Goal: Information Seeking & Learning: Learn about a topic

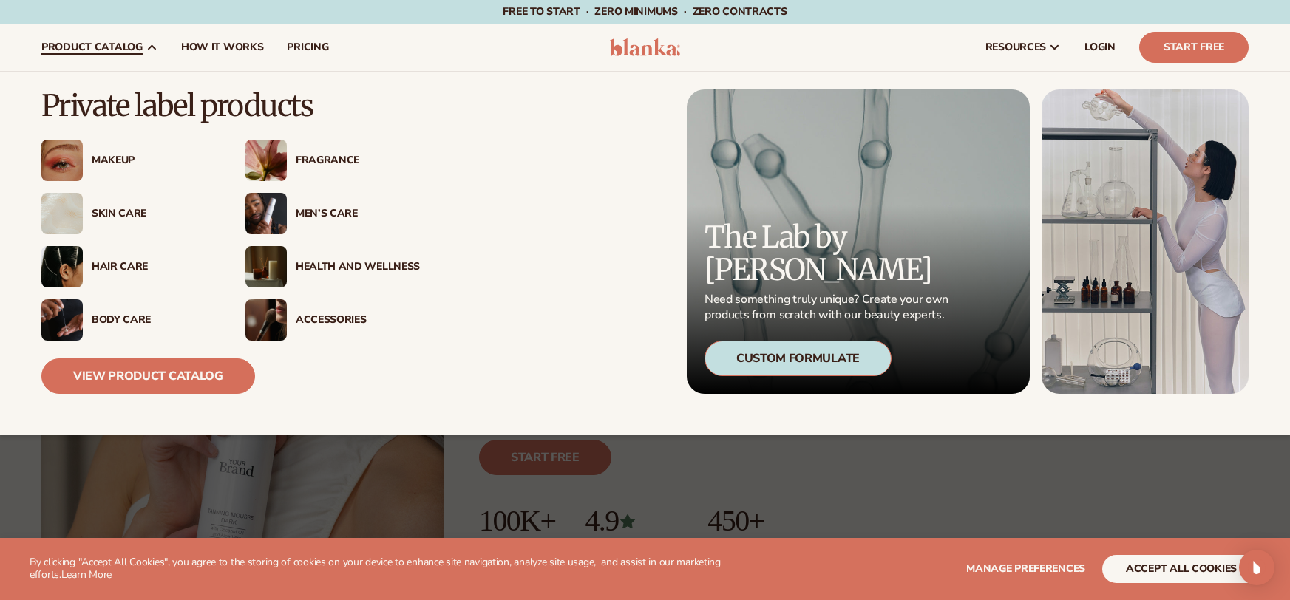
click at [121, 160] on div "Makeup" at bounding box center [154, 161] width 124 height 13
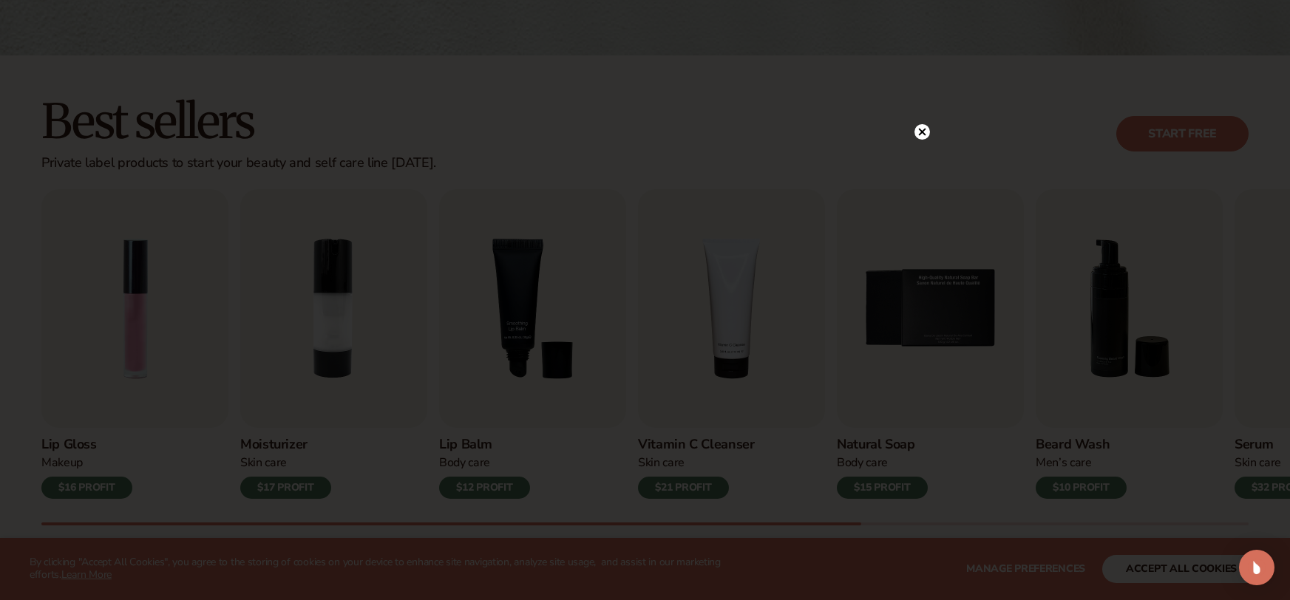
scroll to position [346, 0]
click at [918, 134] on circle at bounding box center [915, 132] width 16 height 16
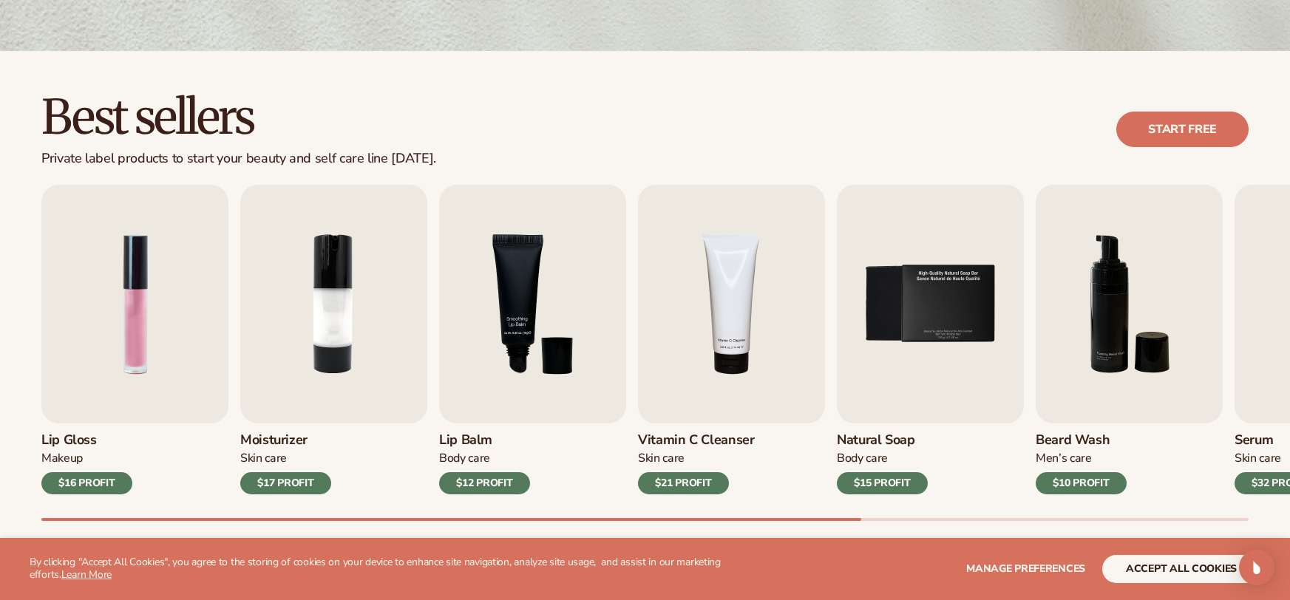
click at [492, 523] on div "Best sellers Private label products to start your beauty and self care line [DA…" at bounding box center [645, 321] width 1290 height 541
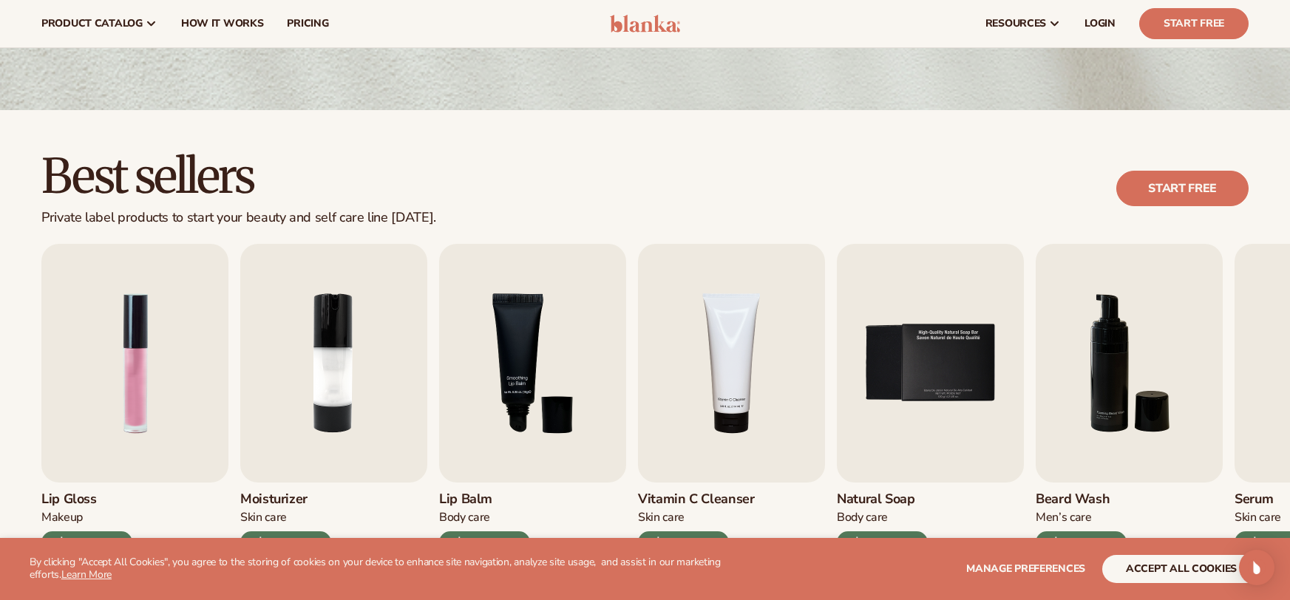
scroll to position [267, 0]
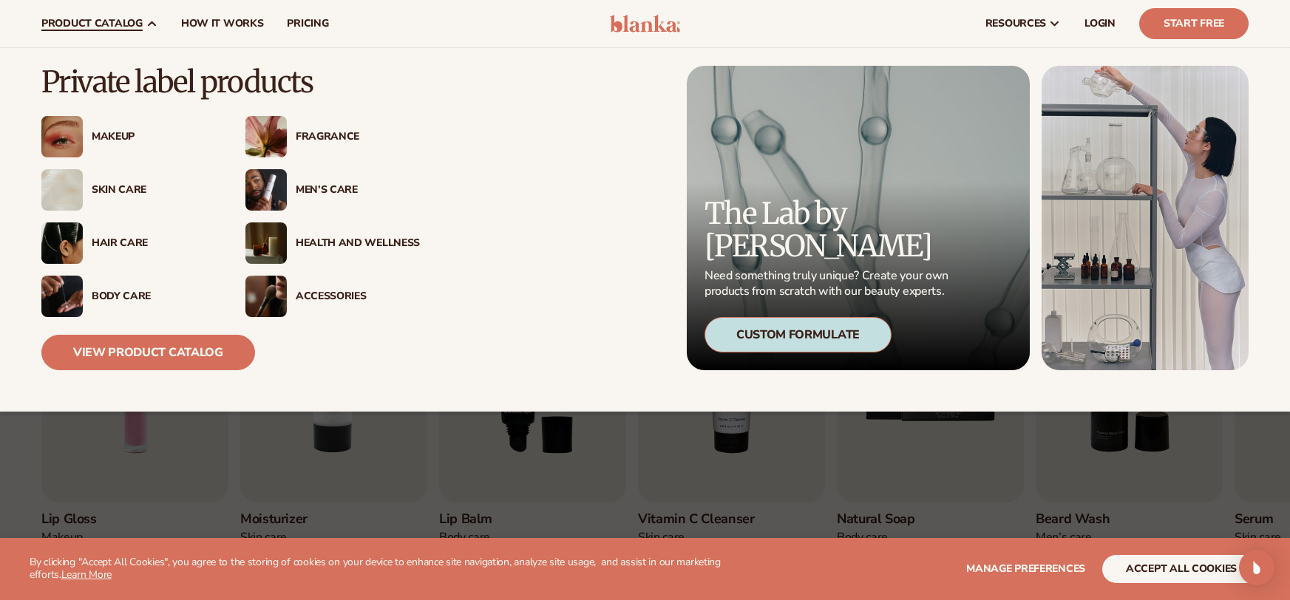
click at [279, 188] on img at bounding box center [265, 189] width 41 height 41
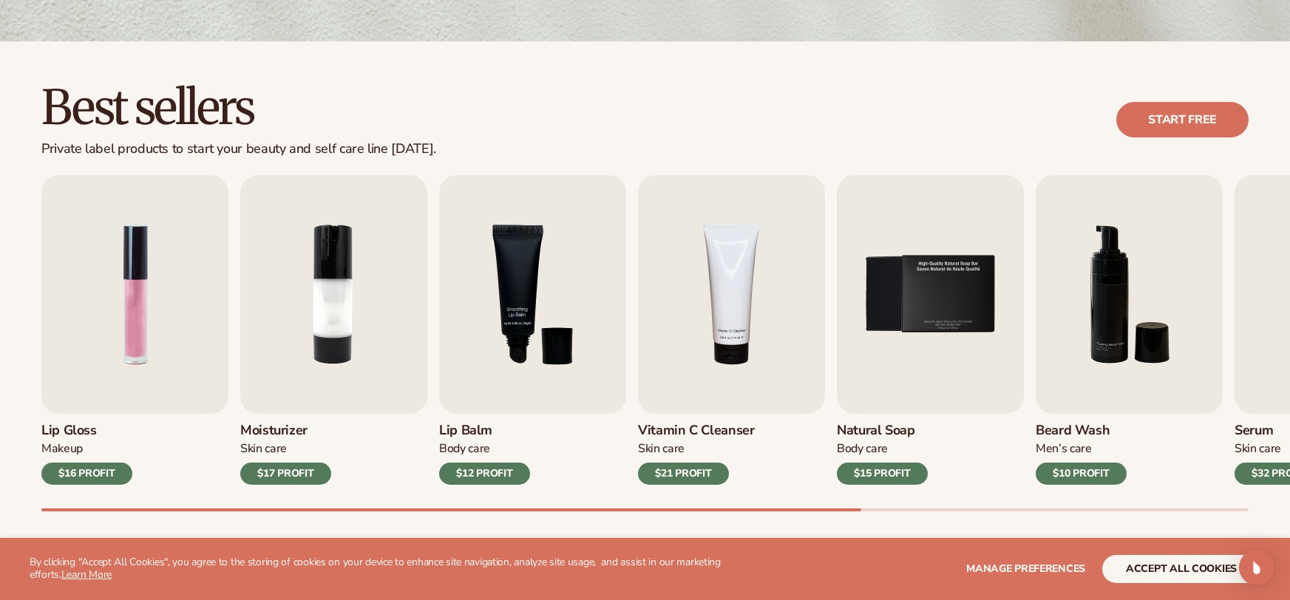
scroll to position [368, 0]
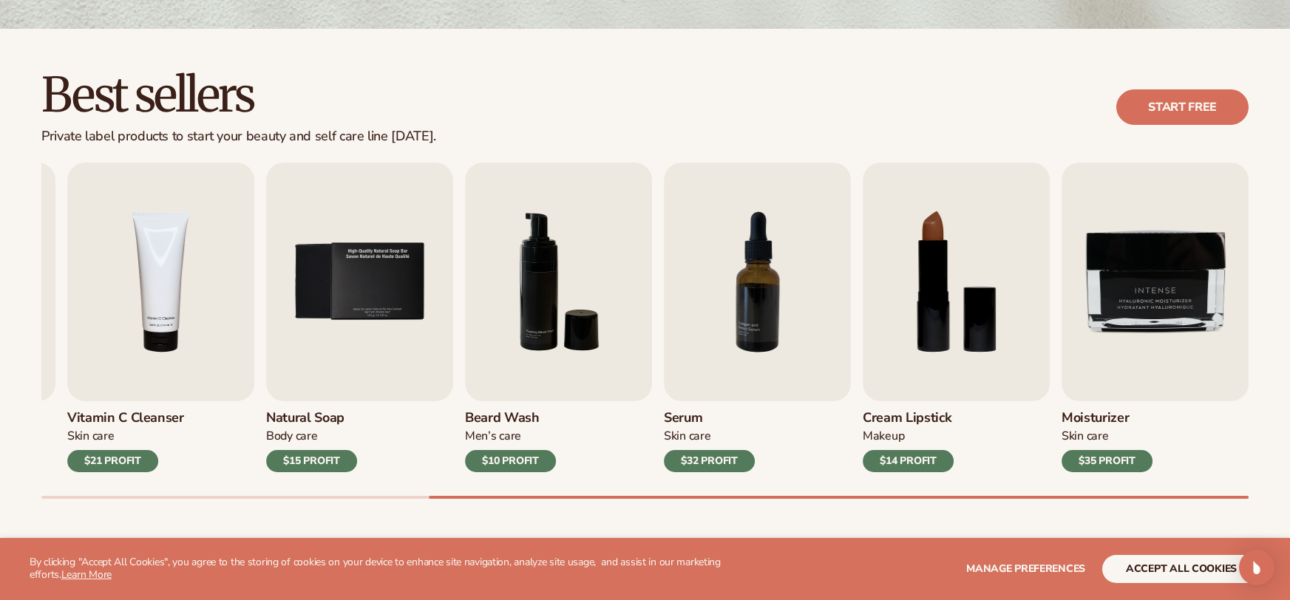
click at [1265, 486] on div "Lip Gloss Makeup $16 PROFIT Moisturizer Skin Care $17 PROFIT Lip Balm Body Care…" at bounding box center [665, 331] width 1249 height 336
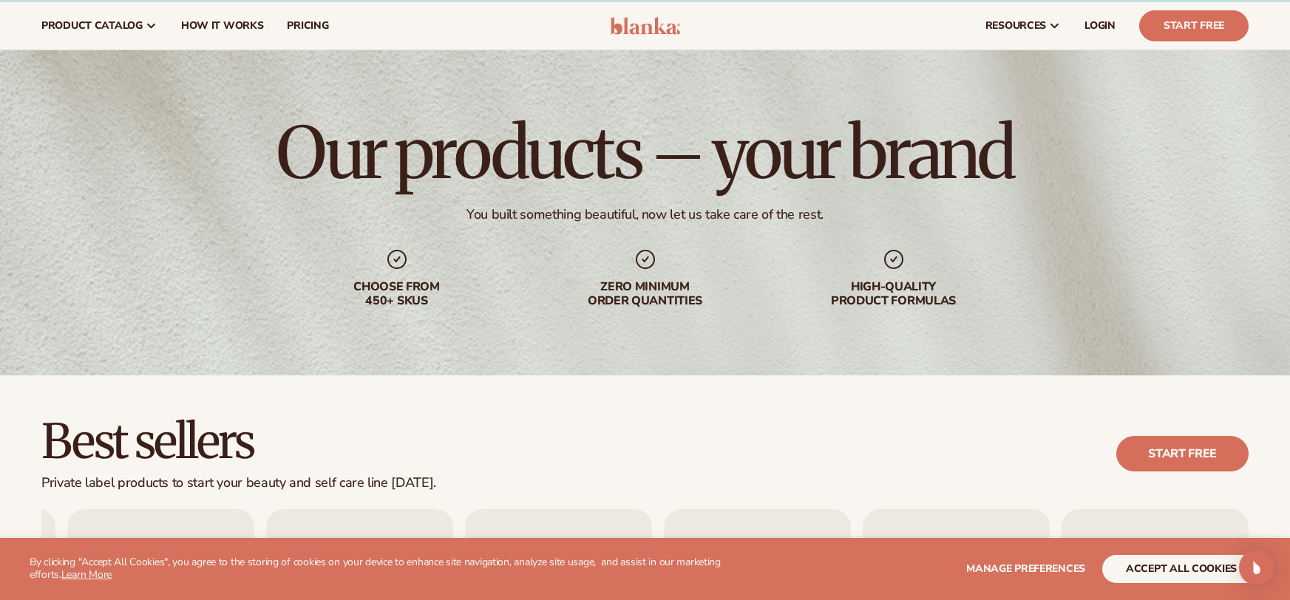
scroll to position [0, 0]
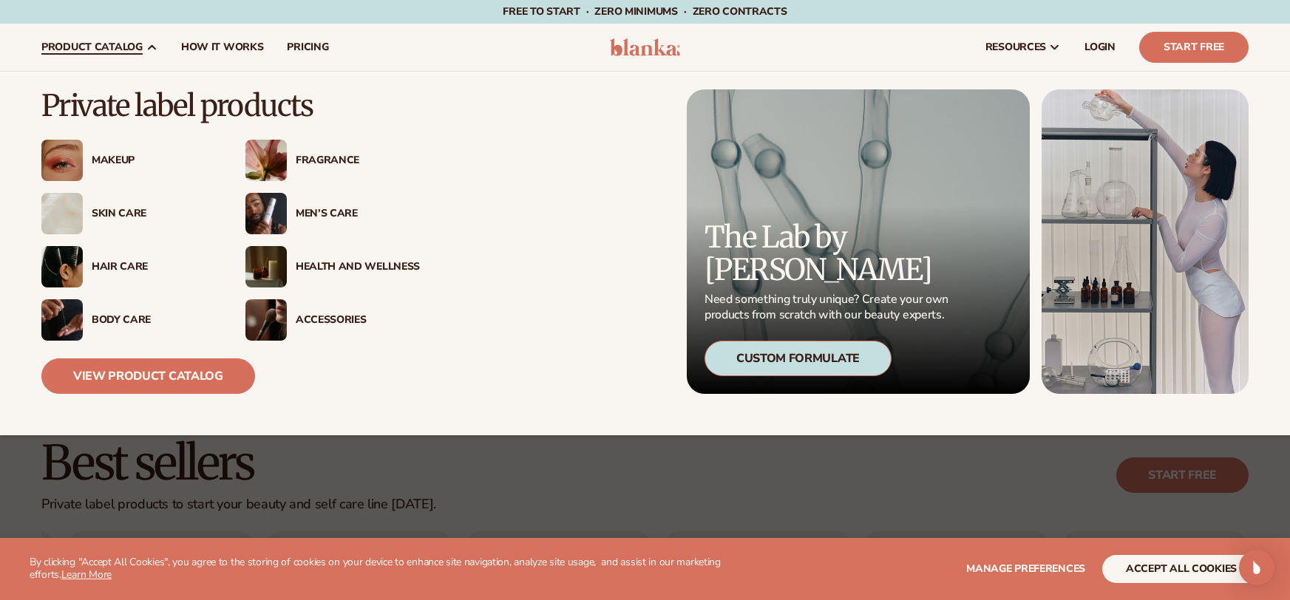
click at [305, 266] on div "Health And Wellness" at bounding box center [358, 267] width 124 height 13
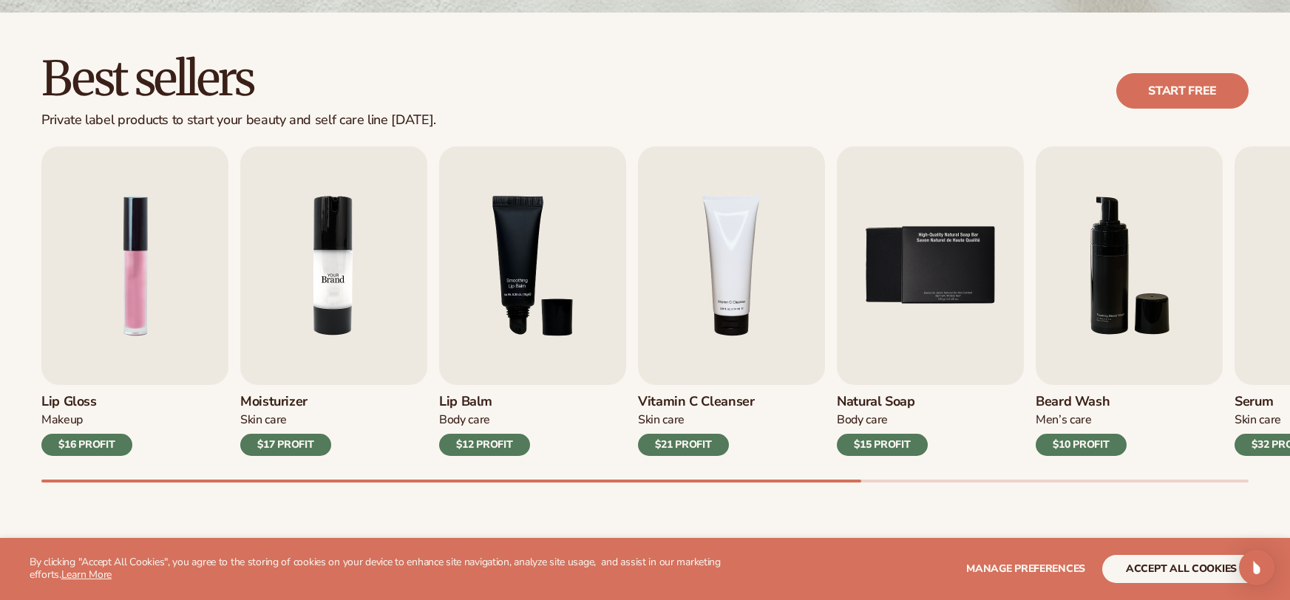
scroll to position [426, 0]
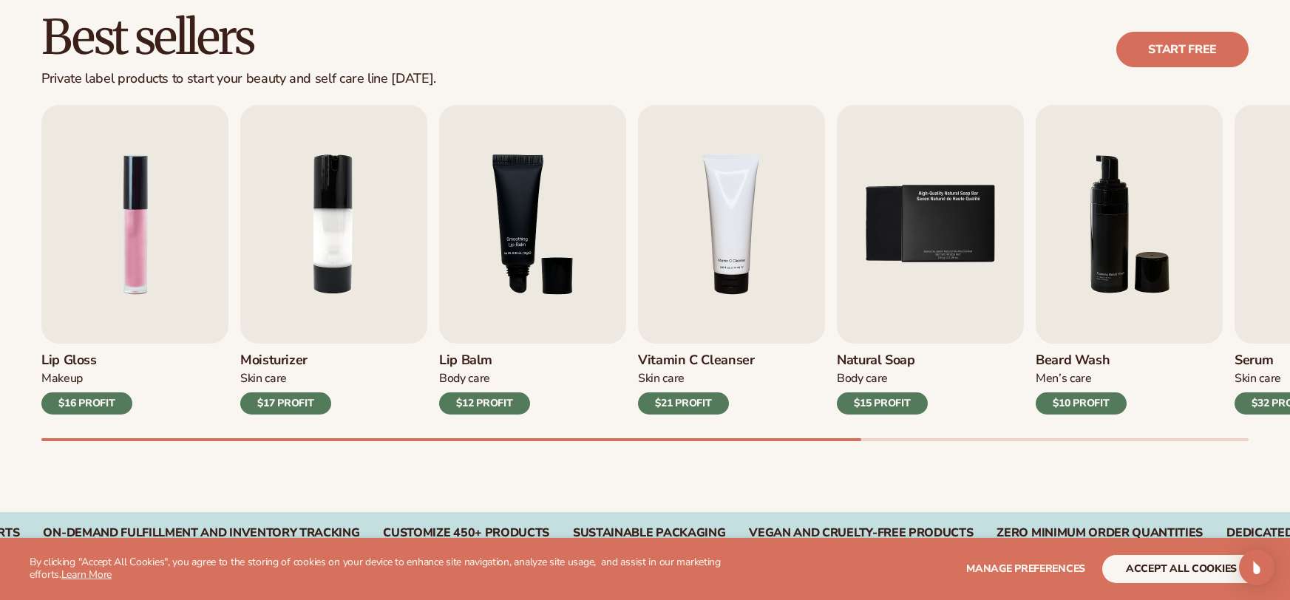
click at [804, 460] on div "Best sellers Private label products to start your beauty and self care line [DA…" at bounding box center [645, 241] width 1290 height 541
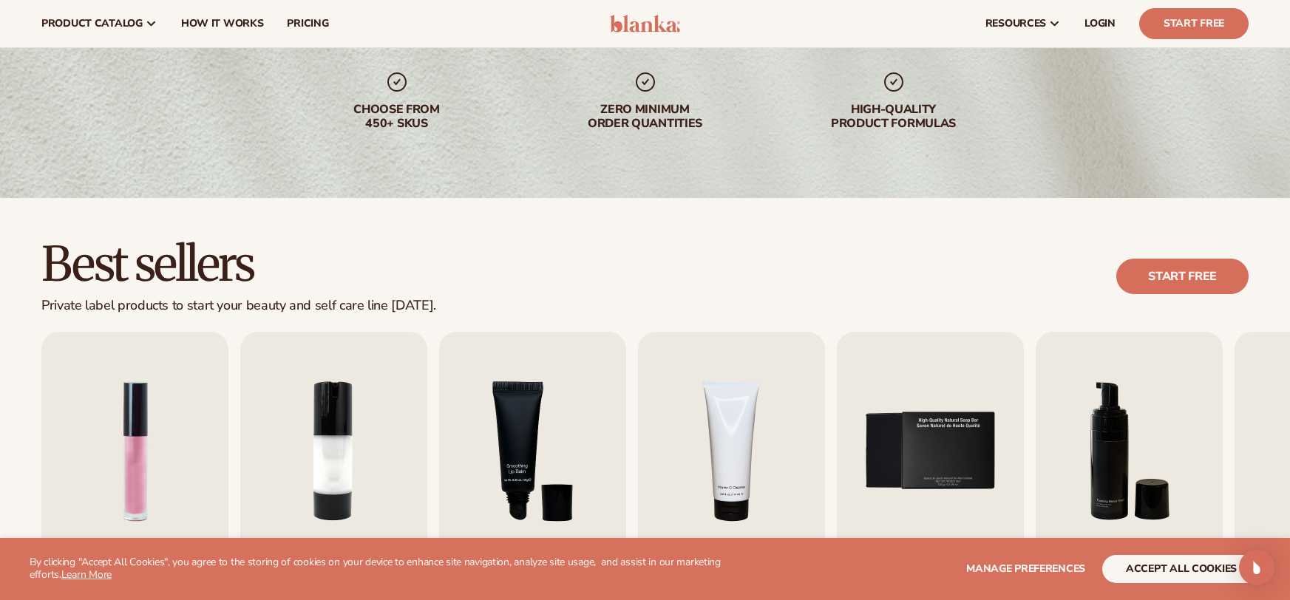
scroll to position [186, 0]
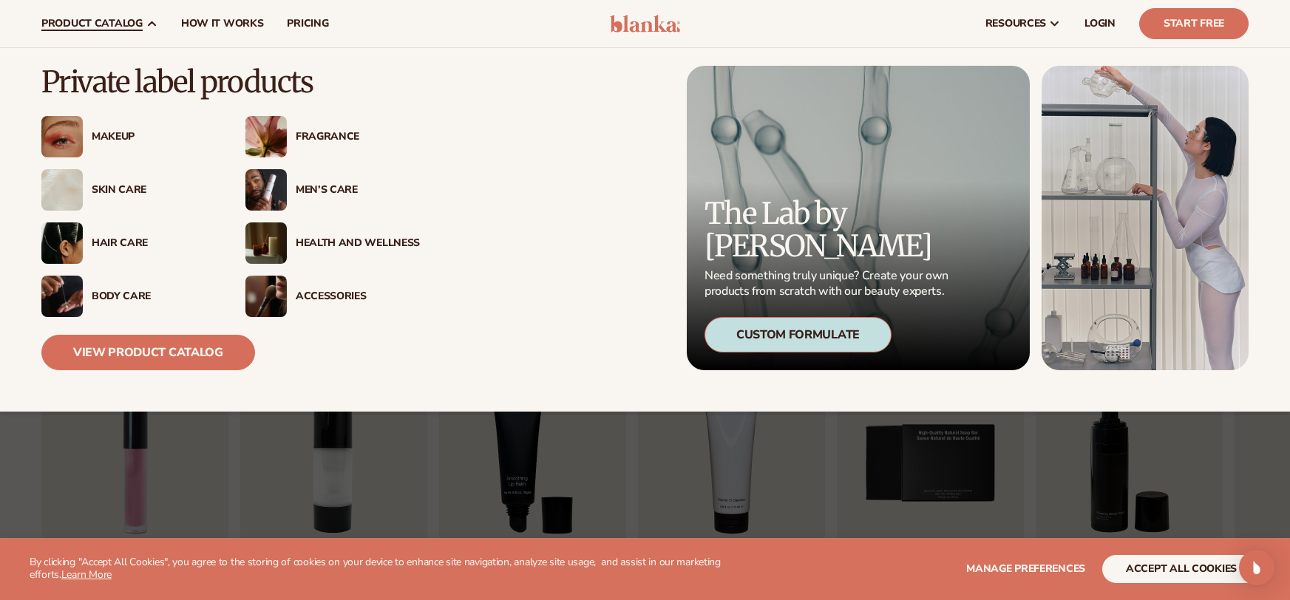
click at [121, 240] on div "Hair Care" at bounding box center [154, 243] width 124 height 13
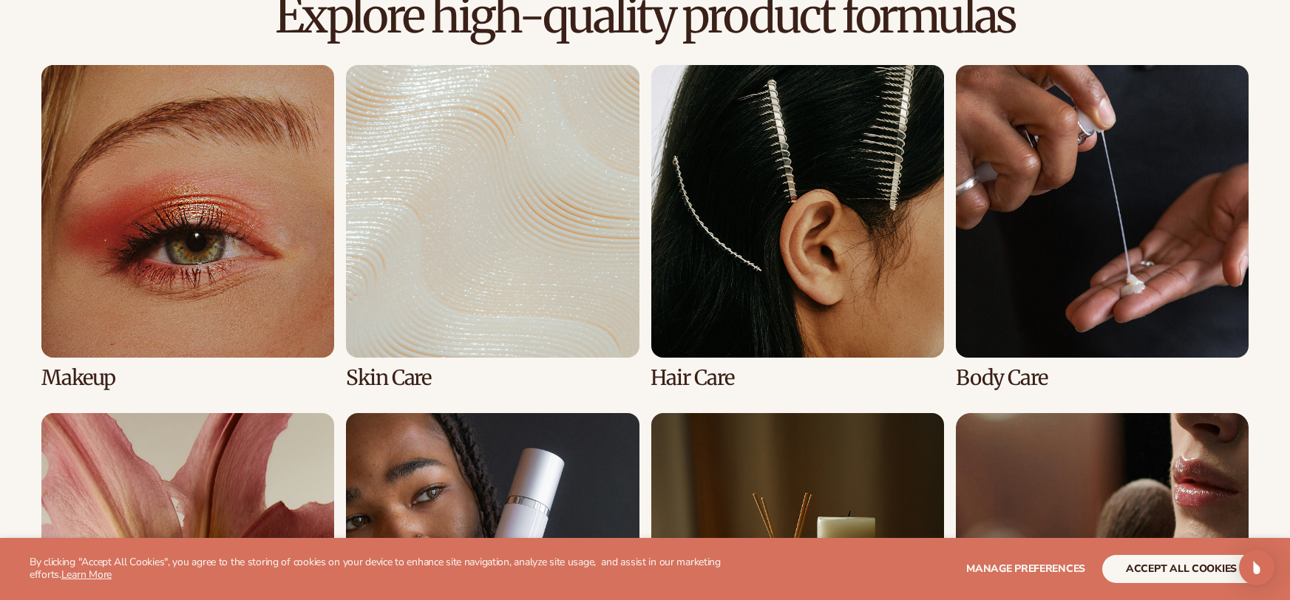
scroll to position [1068, 0]
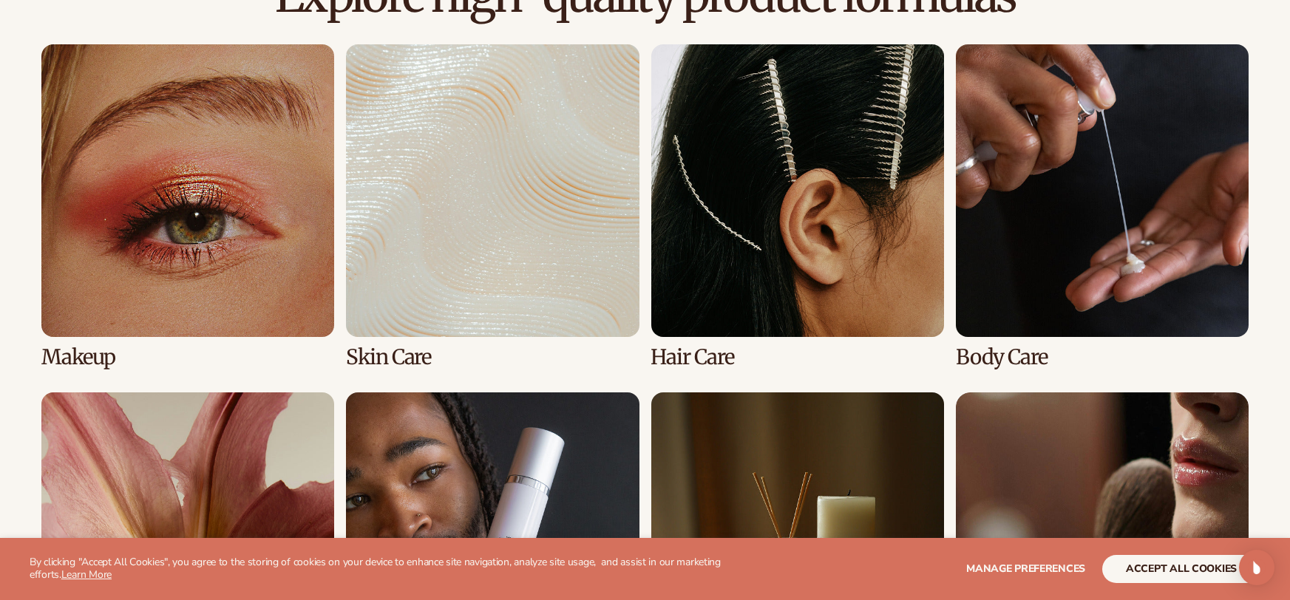
click at [725, 256] on link "3 / 8" at bounding box center [797, 206] width 293 height 325
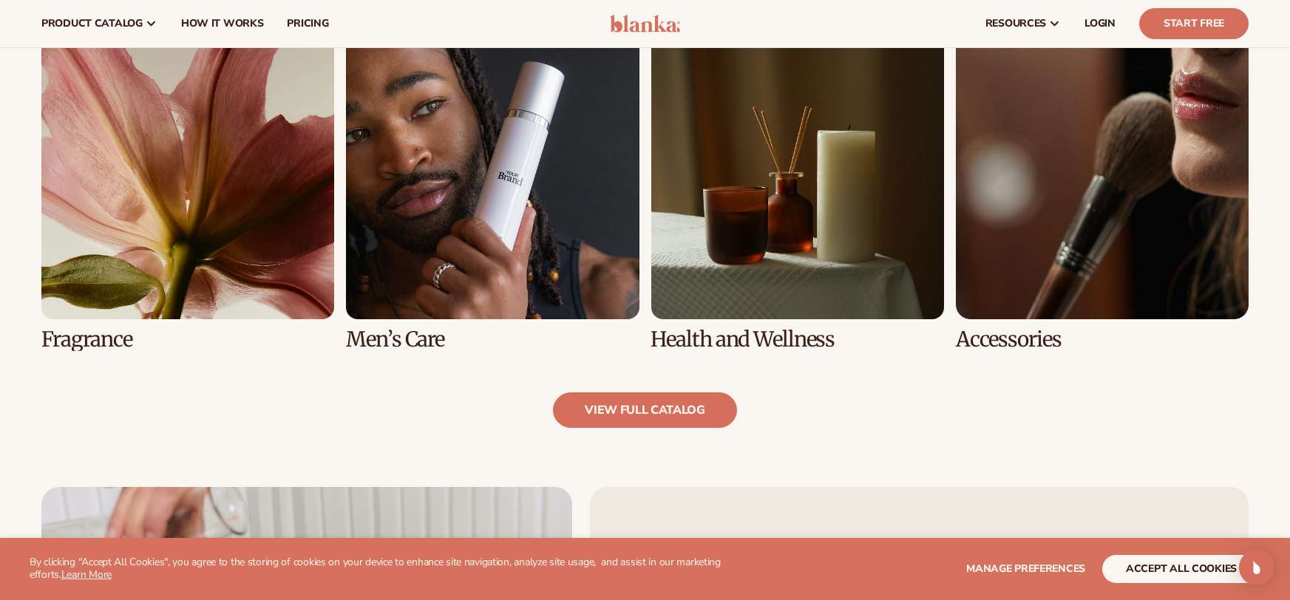
scroll to position [1275, 0]
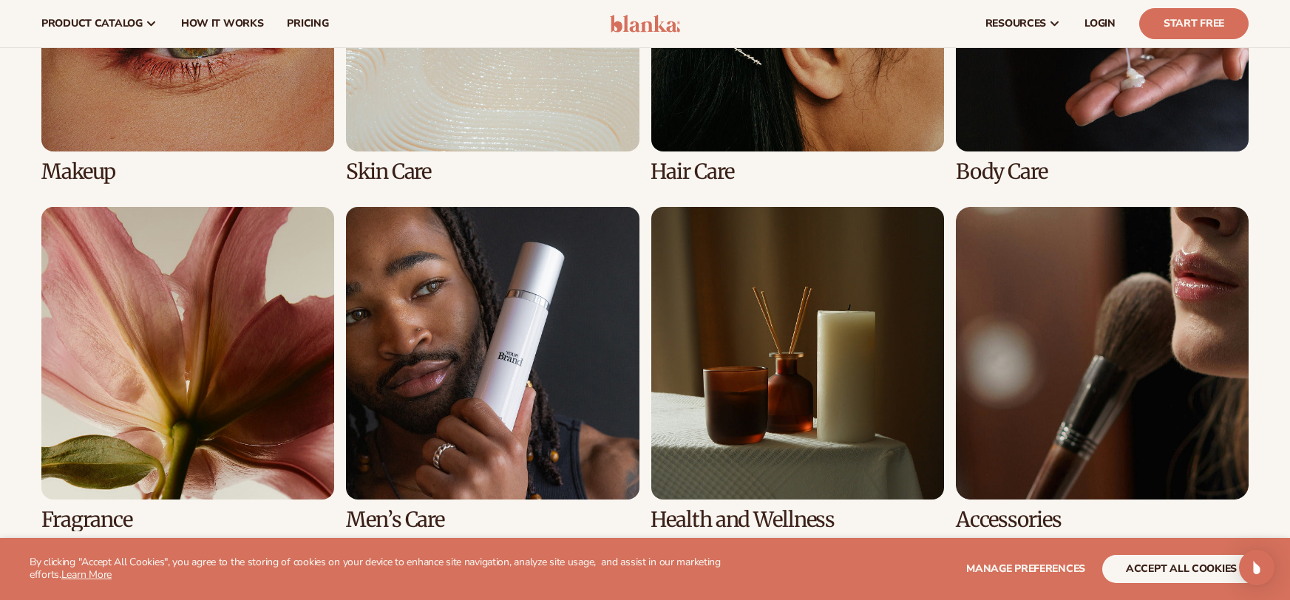
click at [1182, 363] on link "8 / 8" at bounding box center [1102, 369] width 293 height 325
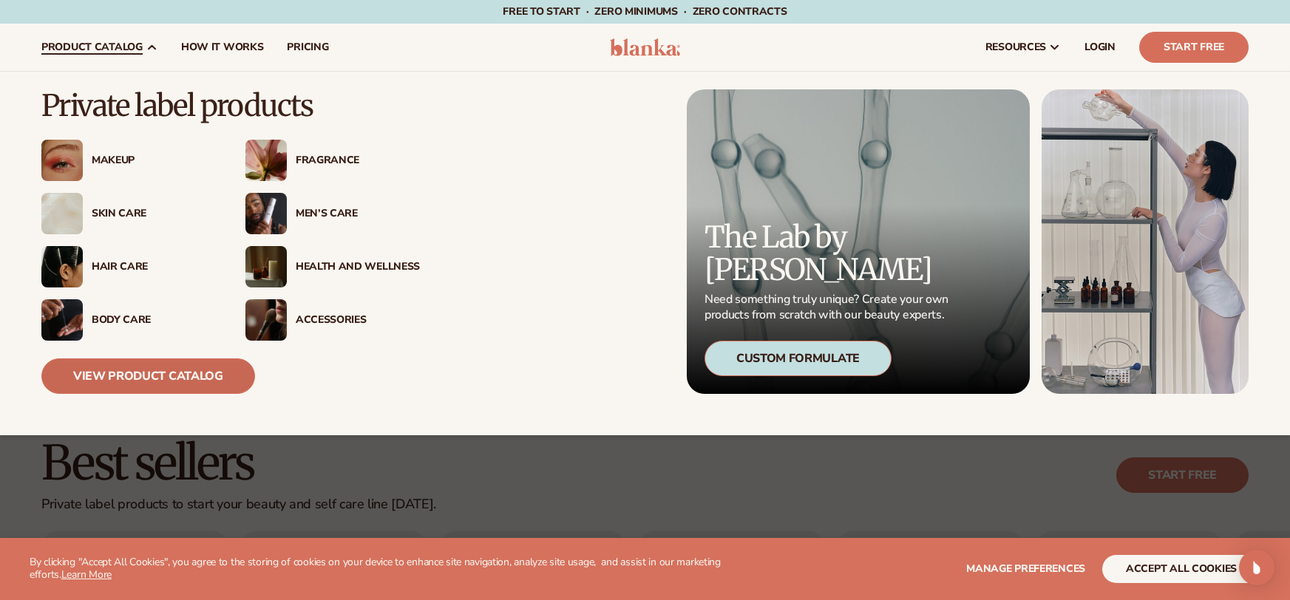
click at [179, 376] on link "View Product Catalog" at bounding box center [148, 376] width 214 height 35
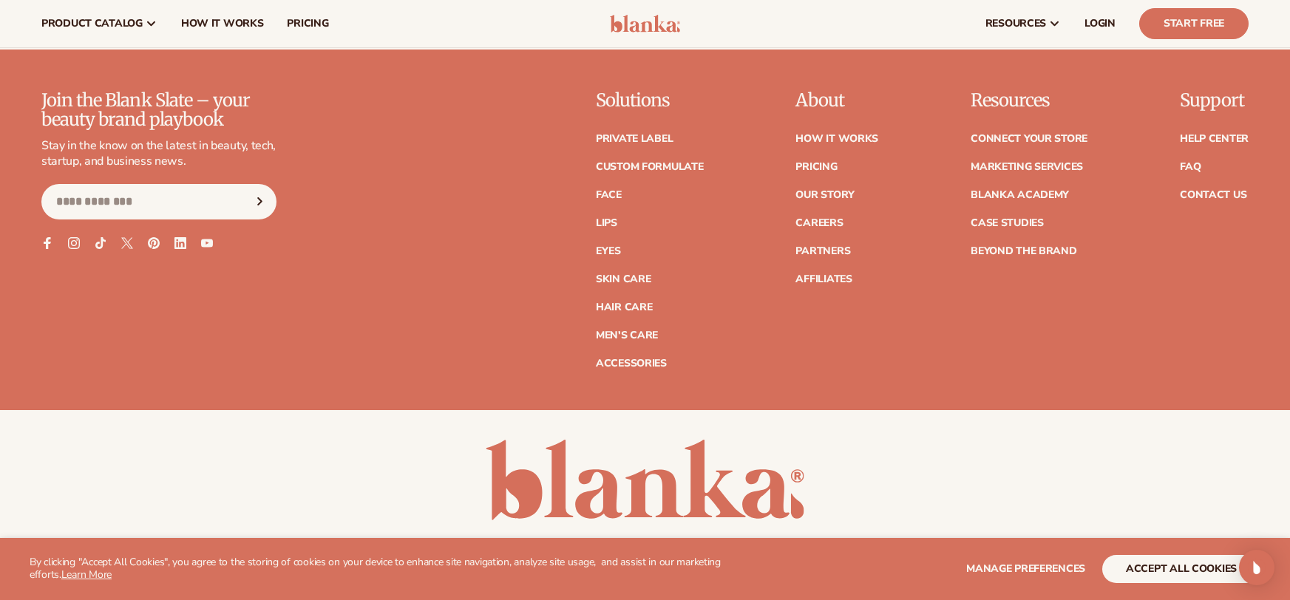
scroll to position [2814, 0]
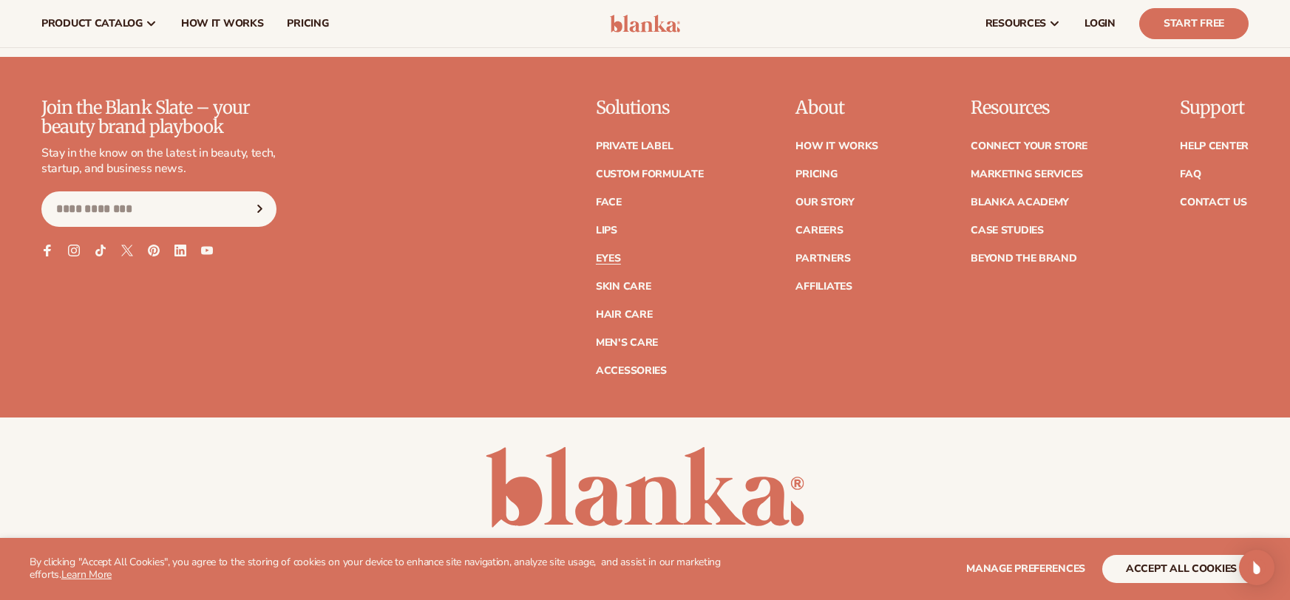
click at [611, 260] on link "Eyes" at bounding box center [608, 259] width 25 height 10
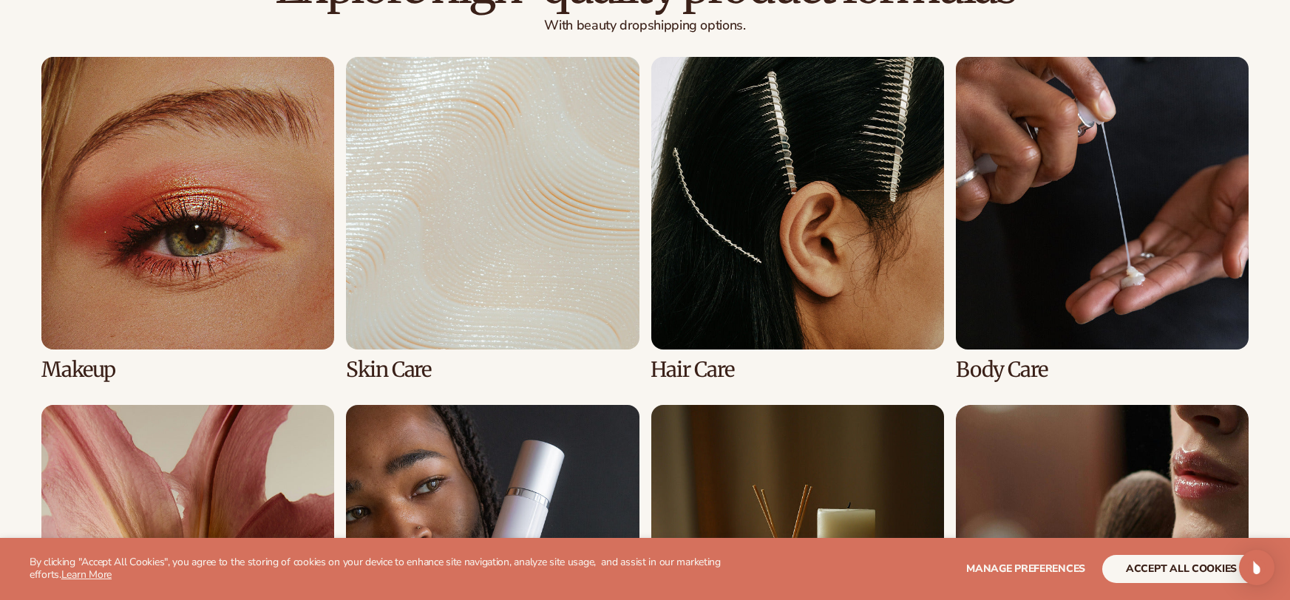
scroll to position [1111, 0]
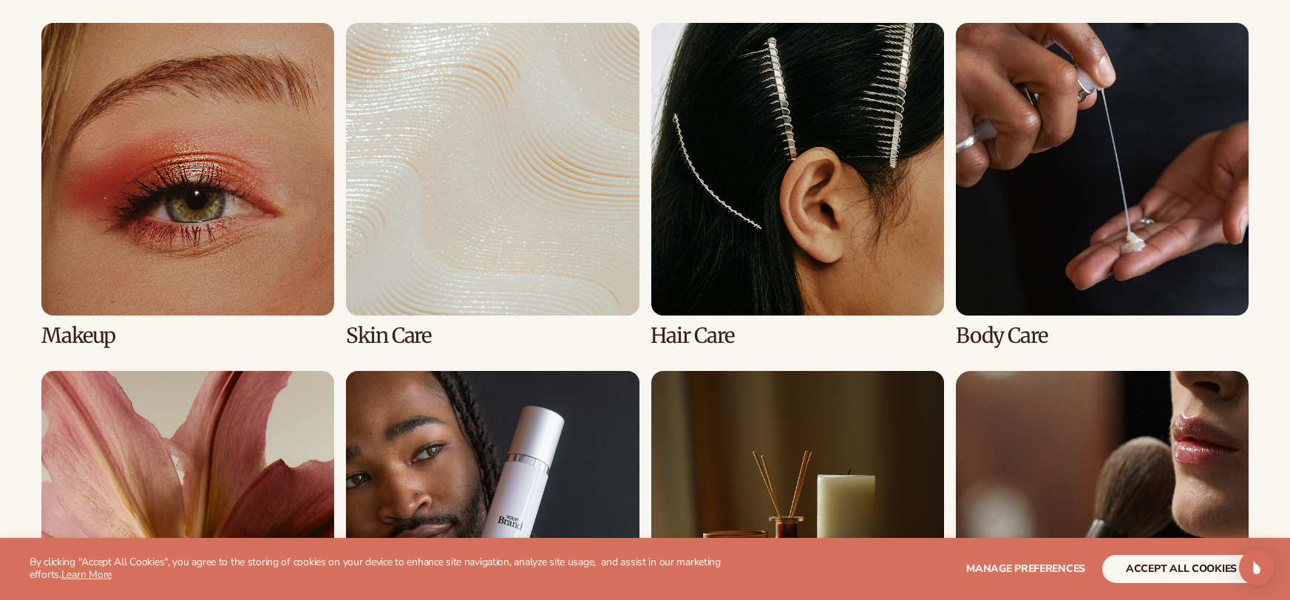
click at [562, 209] on link "2 / 8" at bounding box center [492, 185] width 293 height 325
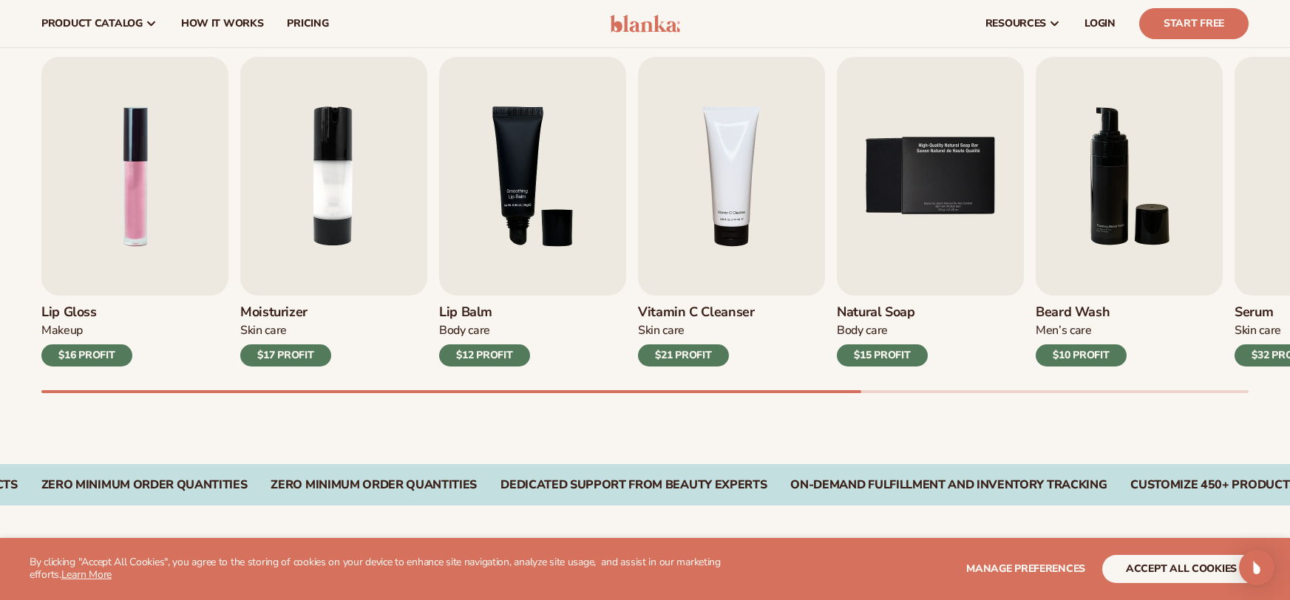
scroll to position [470, 0]
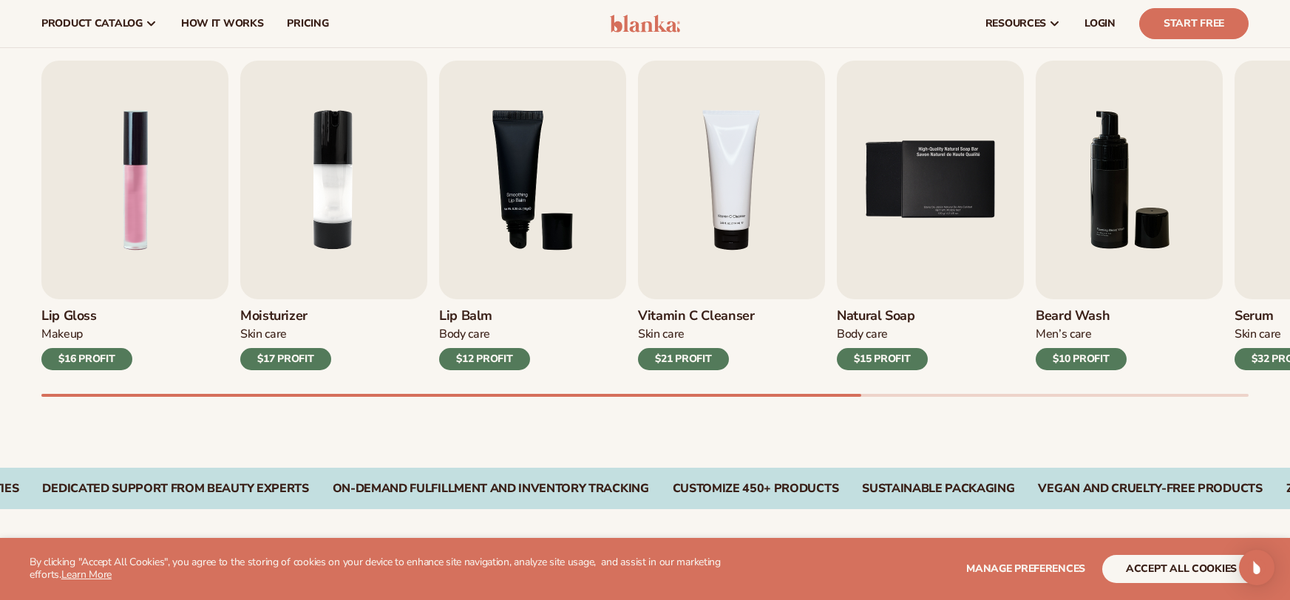
click at [578, 401] on div "Best sellers Private label products to start your beauty and self care line [DA…" at bounding box center [645, 197] width 1290 height 541
